Goal: Transaction & Acquisition: Purchase product/service

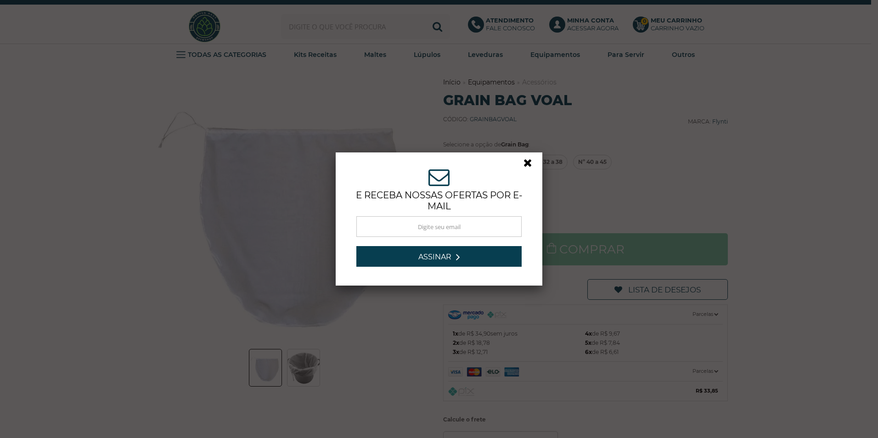
click at [528, 161] on link at bounding box center [531, 165] width 17 height 17
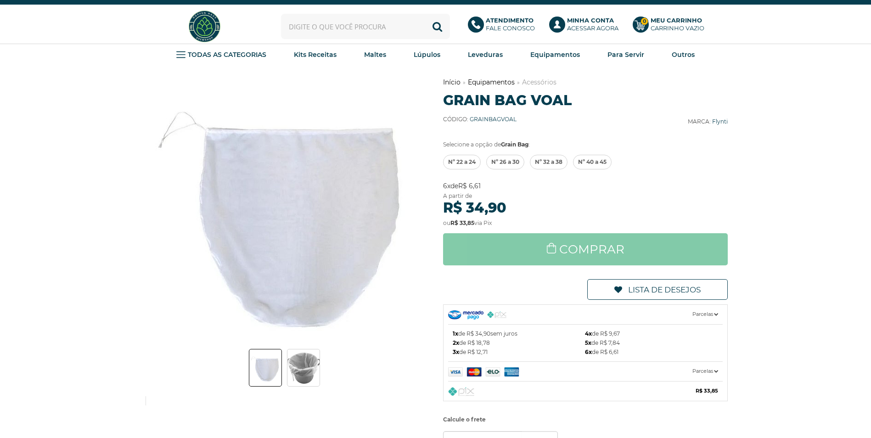
click at [497, 161] on span "Nº 26 a 30" at bounding box center [505, 162] width 28 height 14
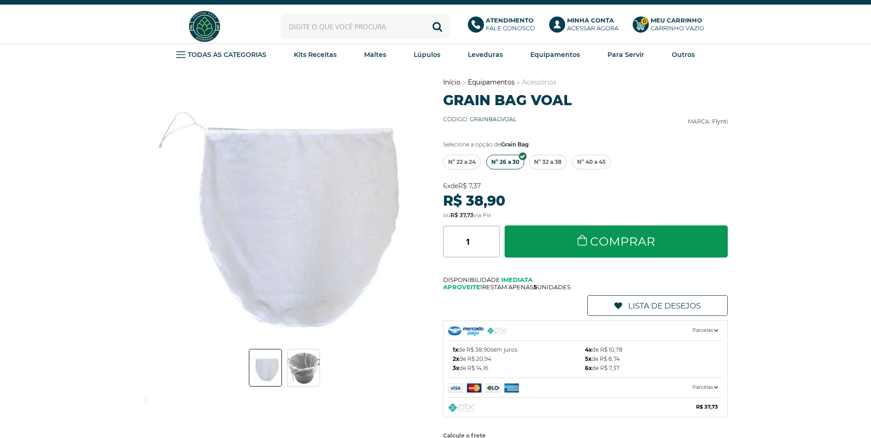
click at [318, 368] on img at bounding box center [303, 368] width 32 height 34
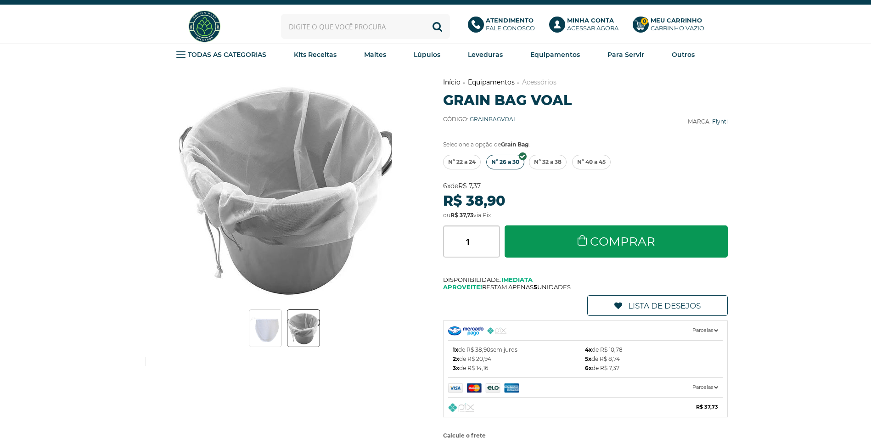
click at [315, 367] on div "Previous Next Início" at bounding box center [435, 301] width 585 height 446
click at [269, 351] on div "Previous Next" at bounding box center [285, 222] width 285 height 288
click at [274, 328] on img at bounding box center [265, 328] width 32 height 31
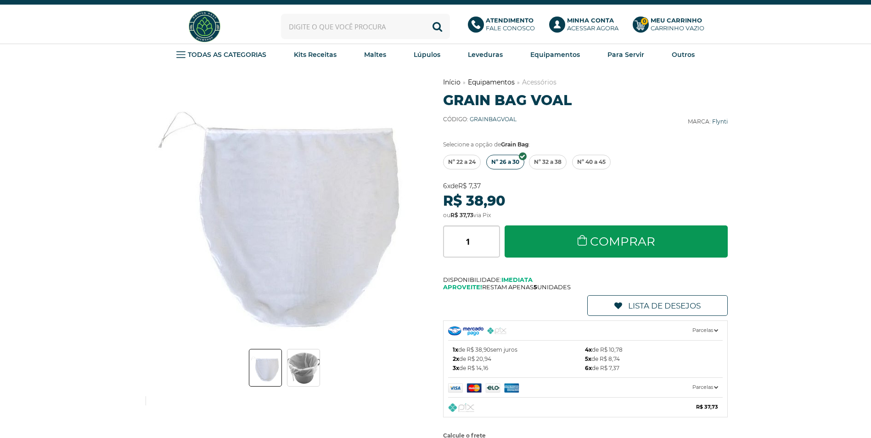
click at [305, 366] on img at bounding box center [303, 368] width 32 height 34
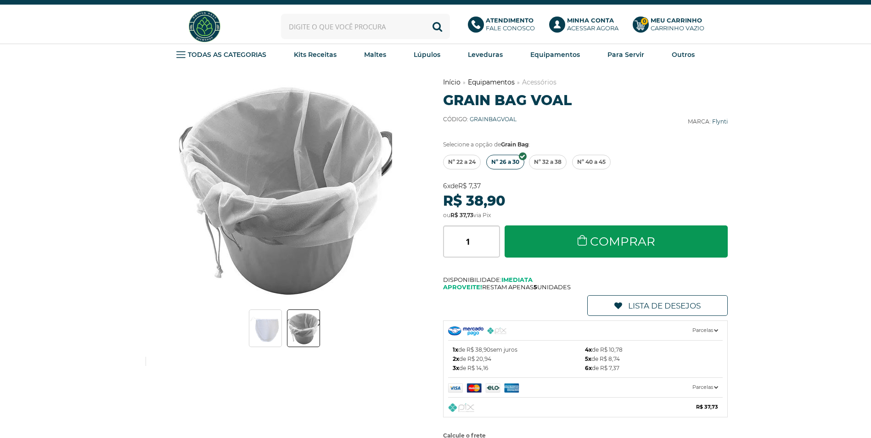
click at [265, 338] on img at bounding box center [265, 328] width 32 height 31
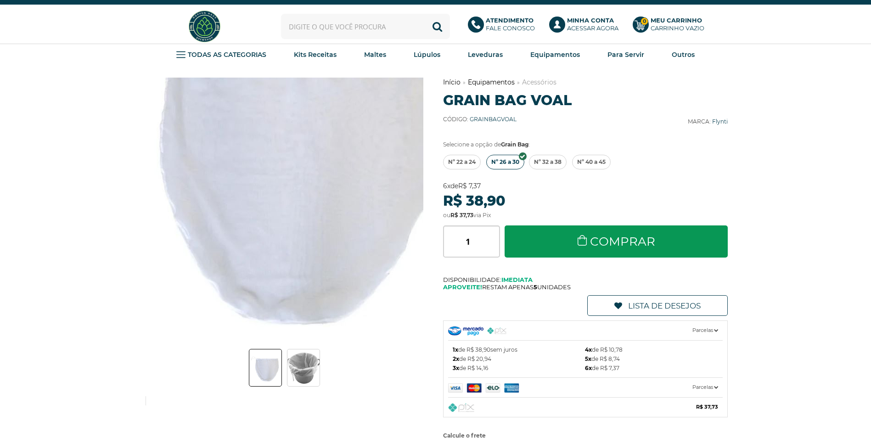
click at [305, 344] on div "Previous Next" at bounding box center [285, 242] width 285 height 328
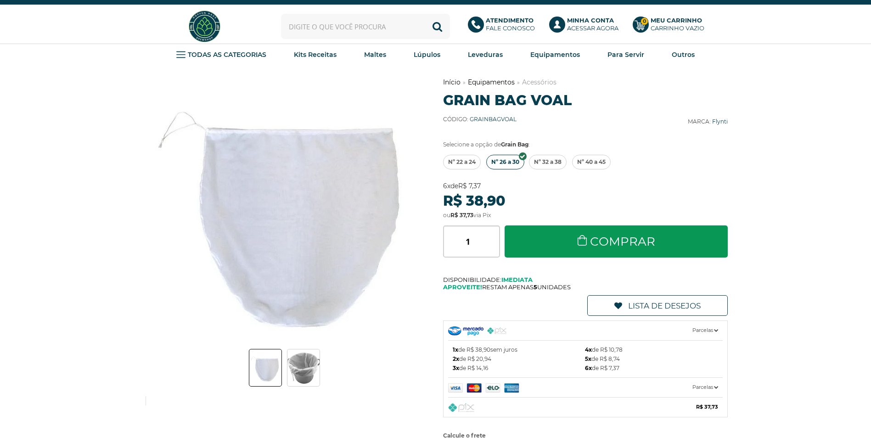
click at [316, 376] on img at bounding box center [303, 368] width 32 height 34
